Goal: Check status: Check status

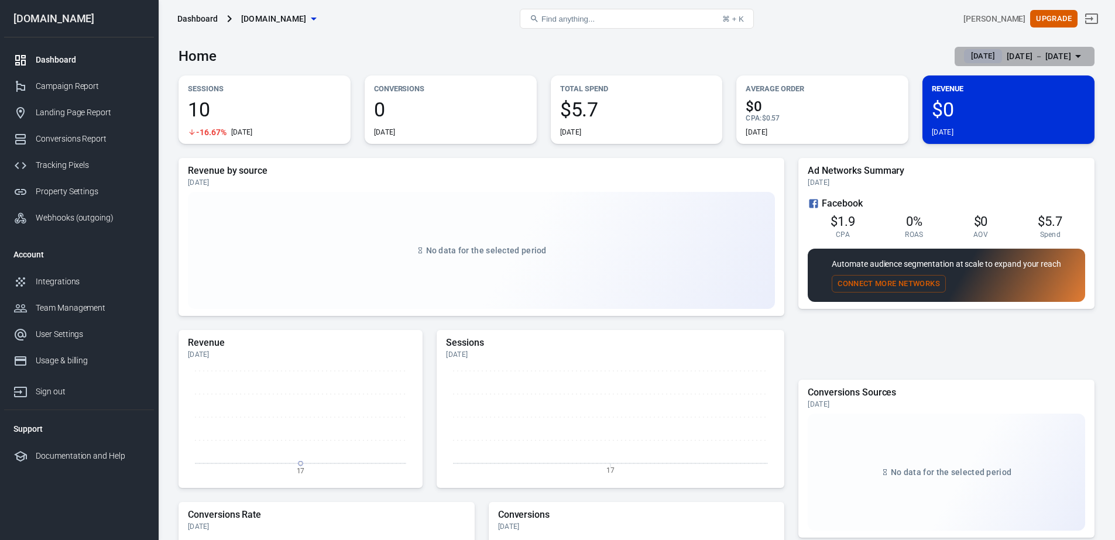
click at [1012, 56] on div "[DATE] － [DATE]" at bounding box center [1039, 56] width 64 height 15
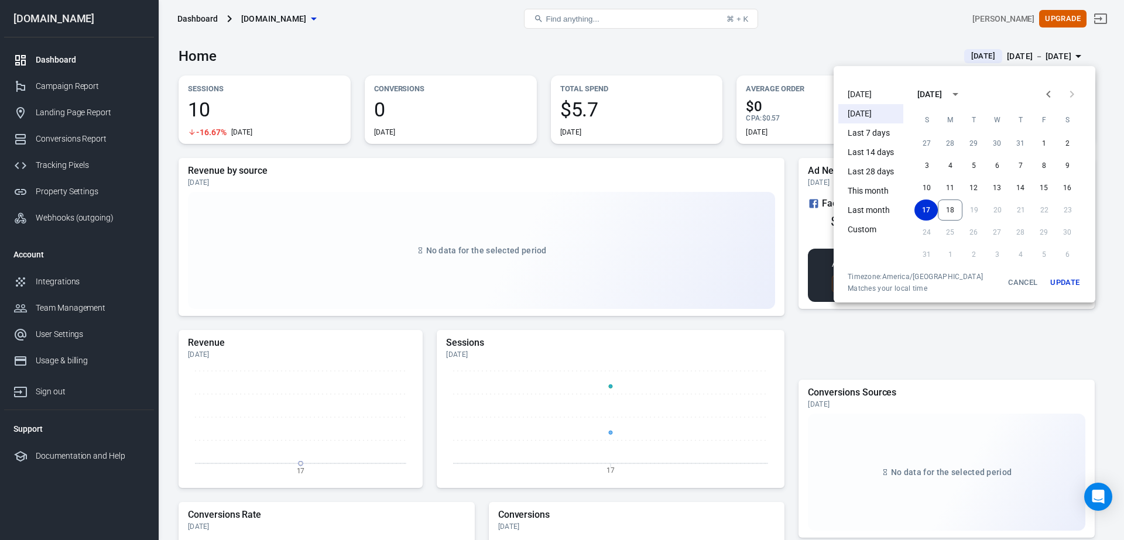
click at [870, 128] on li "Last 7 days" at bounding box center [870, 132] width 65 height 19
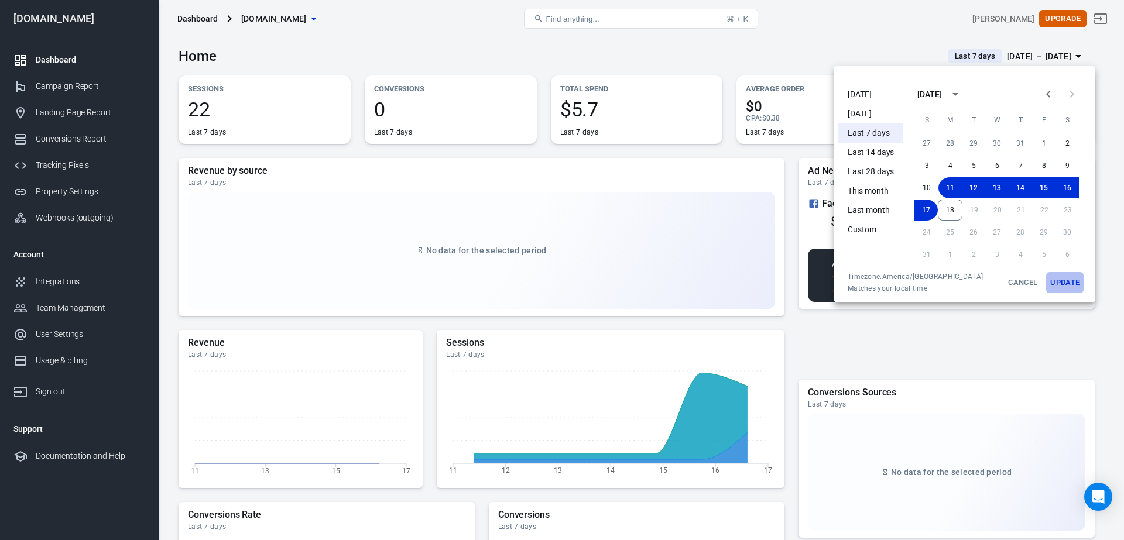
click at [1056, 283] on button "Update" at bounding box center [1064, 282] width 37 height 21
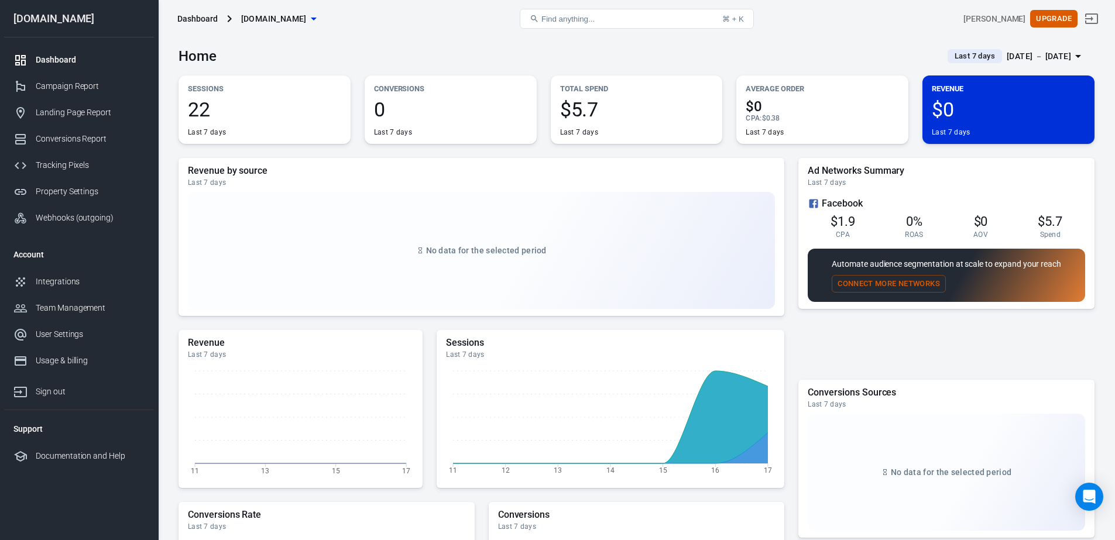
click at [791, 37] on div "Dashboard mymoonformula.com Find anything... ⌘ + K Megan Adams Upgrade" at bounding box center [637, 18] width 956 height 37
click at [170, 105] on div "Home Last 7 days Aug 11 － Aug 17, 2025 Sessions 22 Last 7 days Conversions 0 La…" at bounding box center [636, 418] width 957 height 762
